Goal: Information Seeking & Learning: Learn about a topic

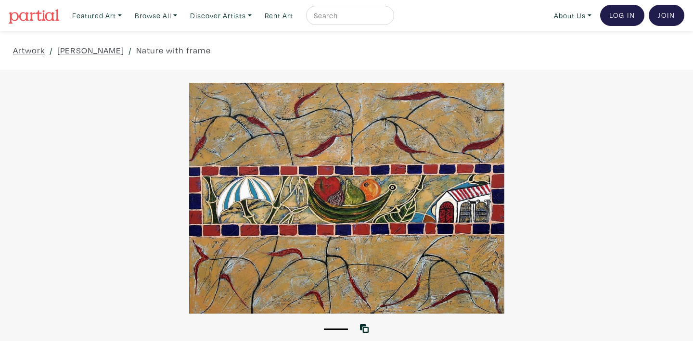
click at [411, 82] on div "1 View with WallSpacer AR" at bounding box center [346, 209] width 693 height 279
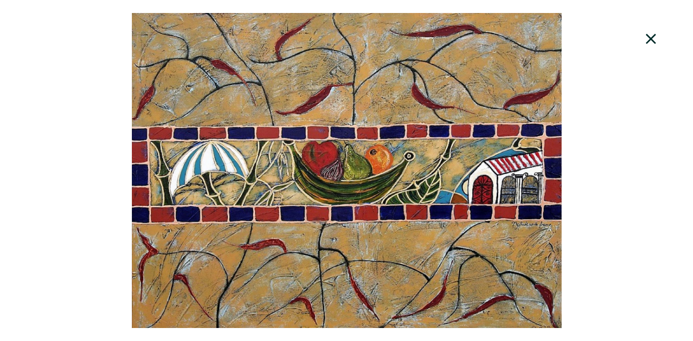
click at [415, 96] on div at bounding box center [346, 170] width 693 height 315
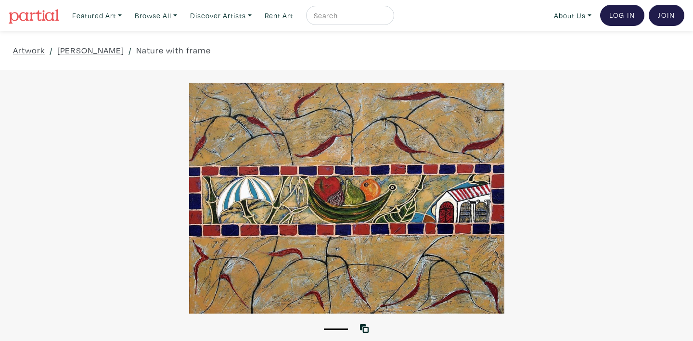
click at [430, 41] on div "Artwork / Diana Rosa / Nature with frame" at bounding box center [346, 50] width 693 height 39
click at [126, 15] on link "Browse All" at bounding box center [97, 16] width 58 height 20
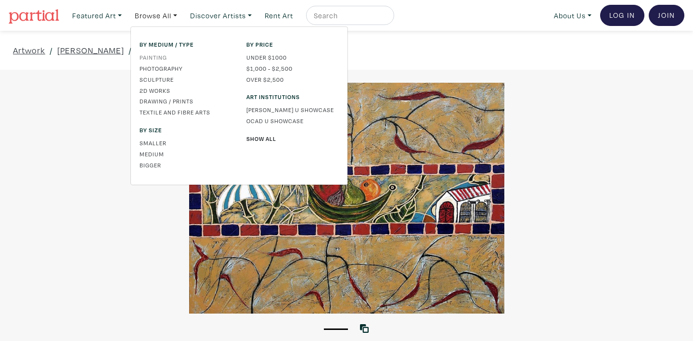
click at [164, 56] on link "Painting" at bounding box center [185, 57] width 92 height 9
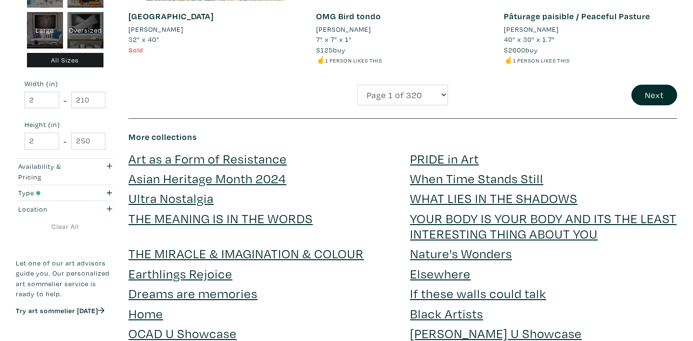
scroll to position [2118, 0]
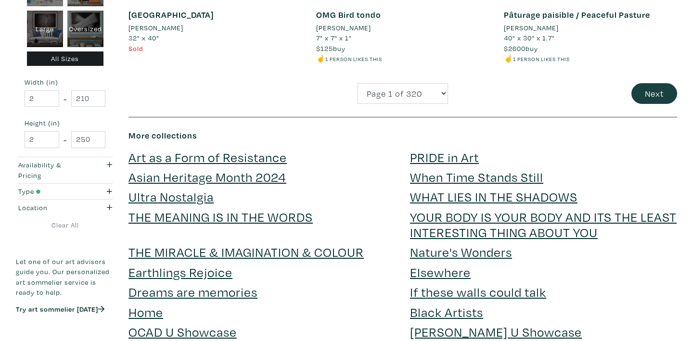
click at [636, 83] on button "Next" at bounding box center [654, 93] width 46 height 21
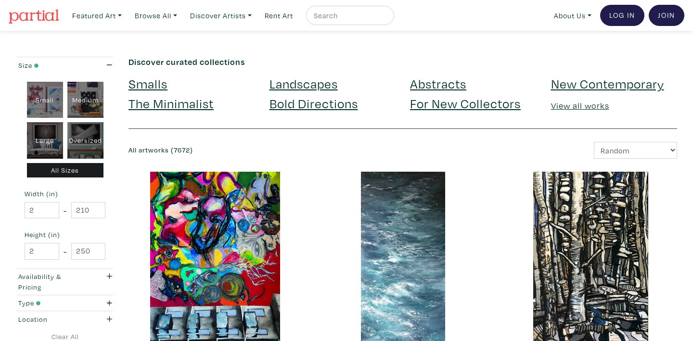
click at [376, 12] on input "text" at bounding box center [349, 16] width 72 height 12
type input "minimalist"
click at [387, 18] on button "submit" at bounding box center [387, 18] width 0 height 0
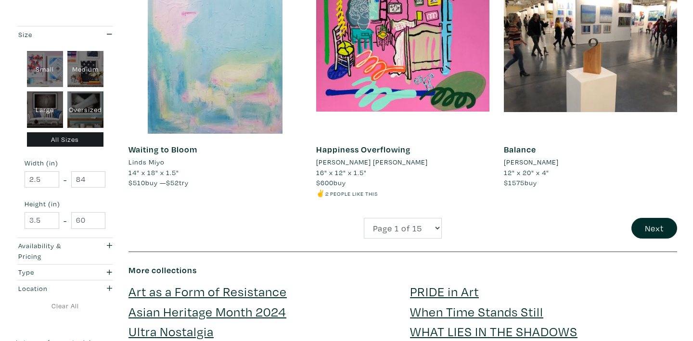
scroll to position [2047, 0]
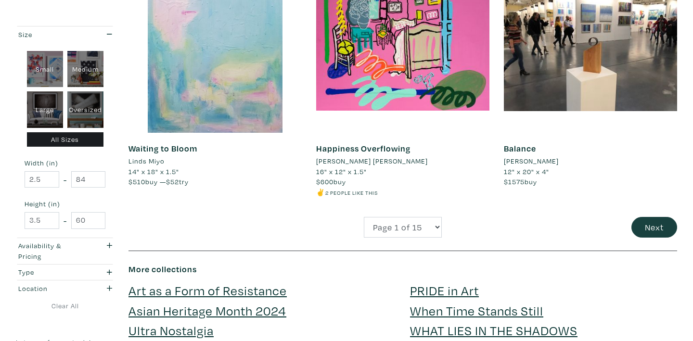
click at [650, 217] on button "Next" at bounding box center [654, 227] width 46 height 21
click at [653, 217] on button "Next" at bounding box center [654, 227] width 46 height 21
click at [659, 217] on button "Next" at bounding box center [654, 227] width 46 height 21
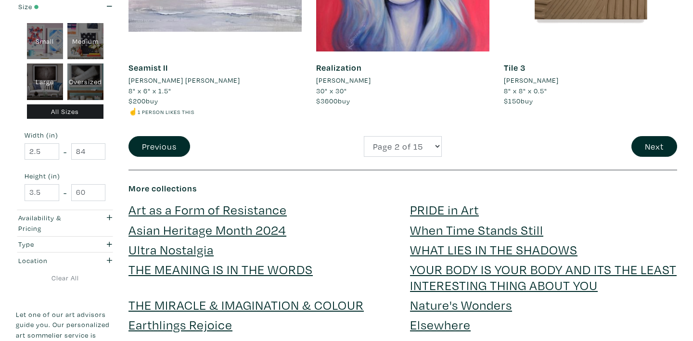
scroll to position [2077, 0]
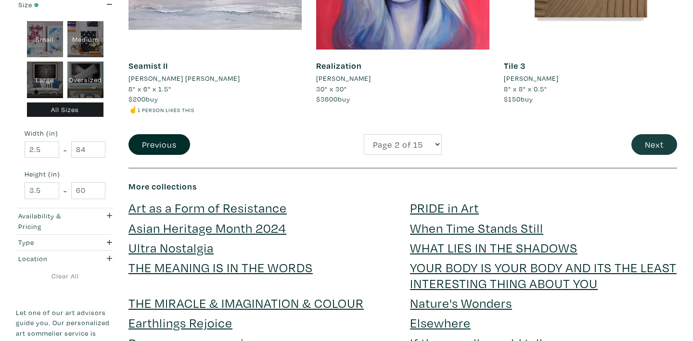
click at [648, 134] on button "Next" at bounding box center [654, 144] width 46 height 21
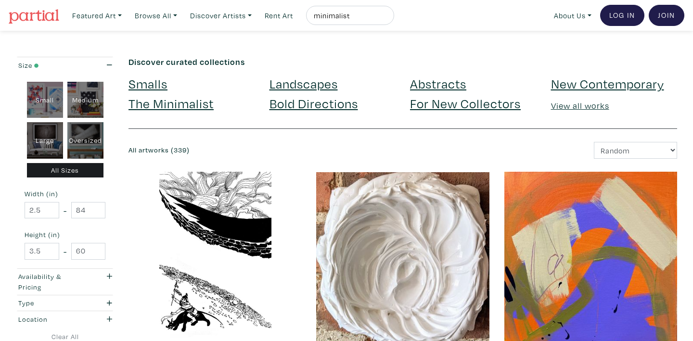
click at [54, 136] on div "Large" at bounding box center [45, 140] width 36 height 37
type input "28"
type input "48"
type input "28"
type input "48"
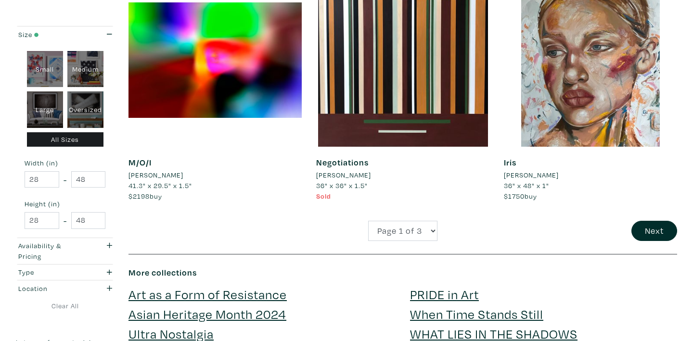
scroll to position [1963, 0]
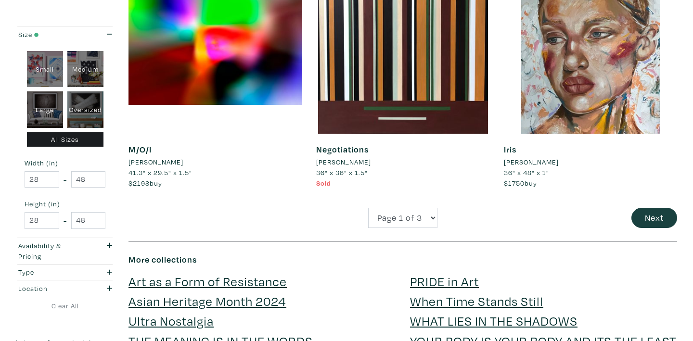
click at [649, 208] on button "Next" at bounding box center [654, 218] width 46 height 21
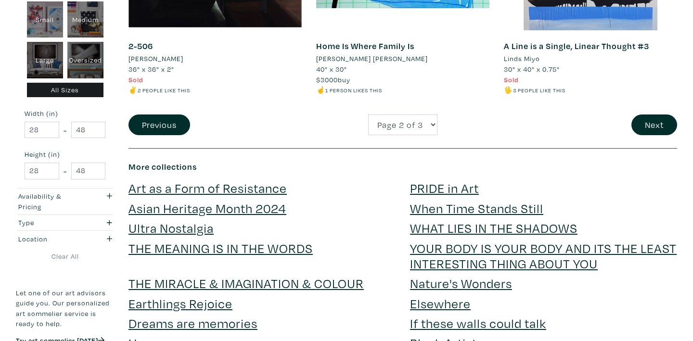
scroll to position [2171, 0]
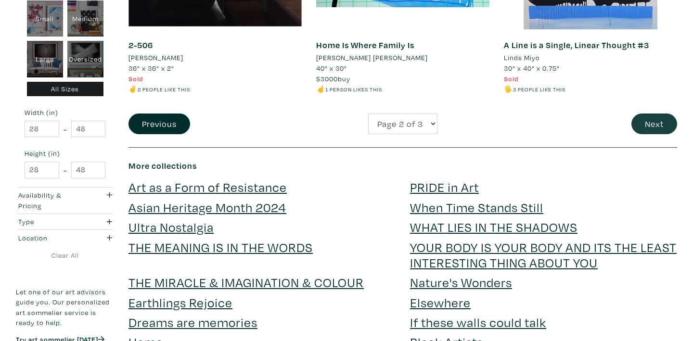
click at [664, 114] on button "Next" at bounding box center [654, 124] width 46 height 21
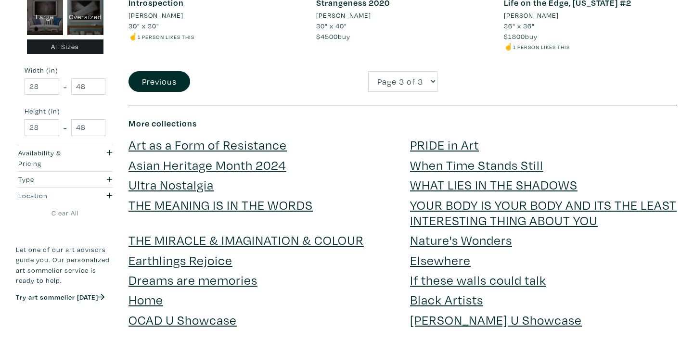
scroll to position [2173, 0]
